Goal: Transaction & Acquisition: Subscribe to service/newsletter

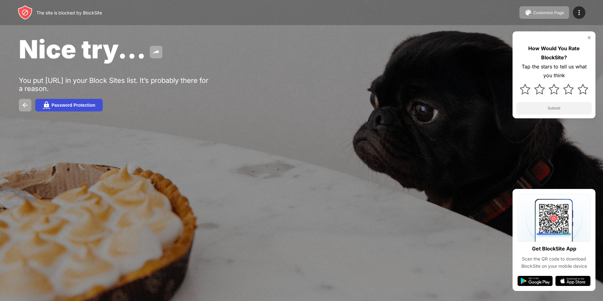
click at [72, 103] on div "Password Protection" at bounding box center [73, 105] width 44 height 5
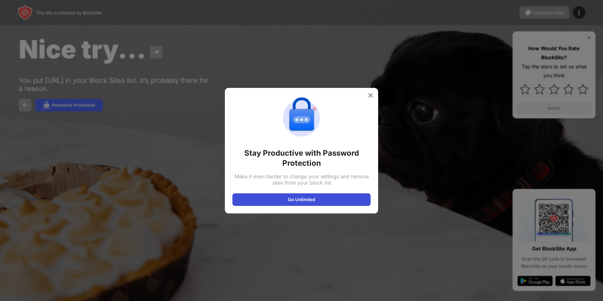
click at [258, 198] on button "Go Unlimited" at bounding box center [301, 199] width 138 height 13
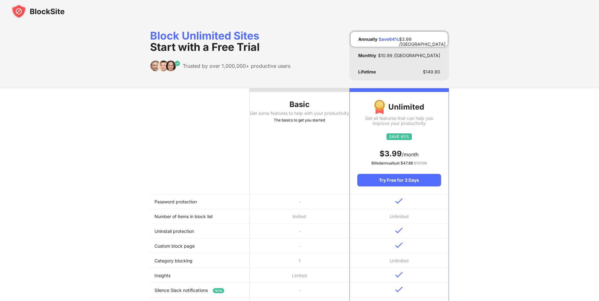
click at [193, 200] on td "Password protection" at bounding box center [200, 201] width 100 height 15
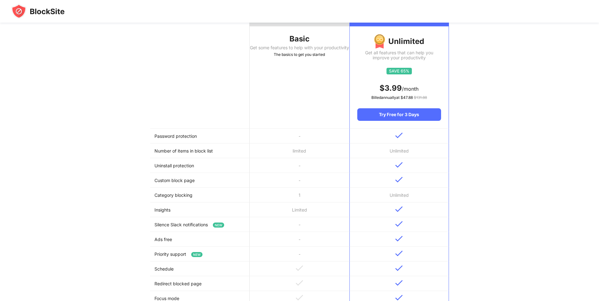
scroll to position [84, 0]
